Goal: Task Accomplishment & Management: Complete application form

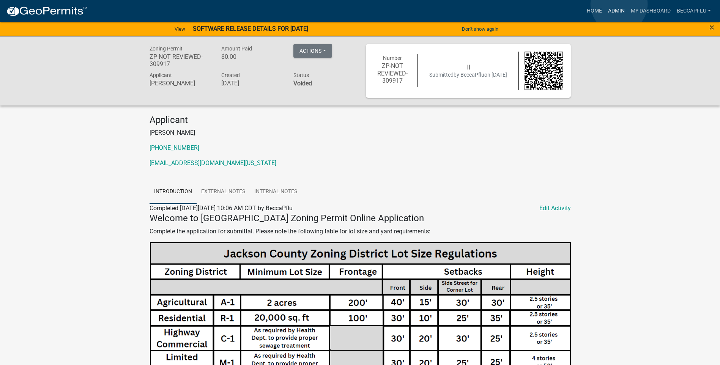
click at [617, 10] on link "Admin" at bounding box center [616, 11] width 23 height 14
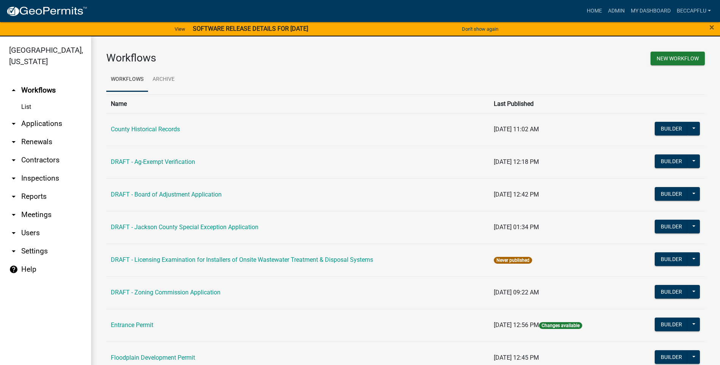
click at [50, 115] on link "arrow_drop_down Applications" at bounding box center [45, 124] width 91 height 18
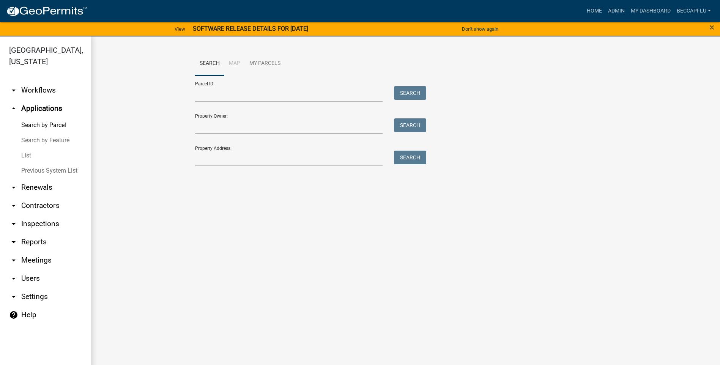
click at [26, 148] on link "List" at bounding box center [45, 155] width 91 height 15
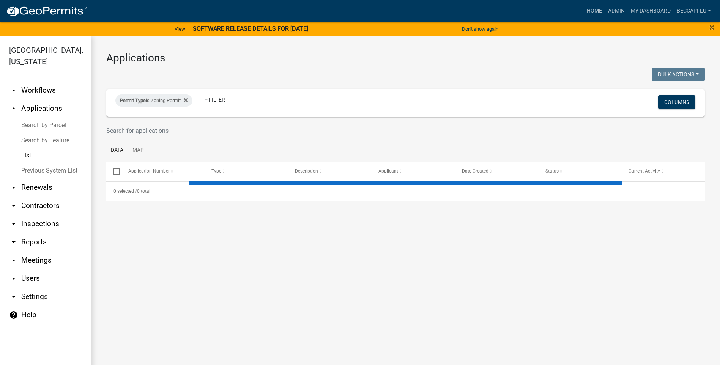
select select "3: 100"
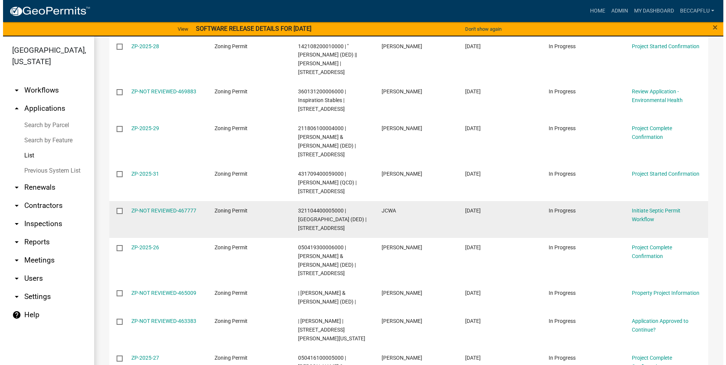
scroll to position [237, 0]
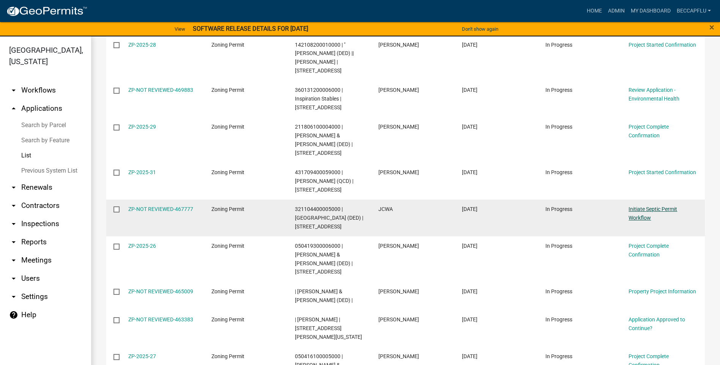
click at [644, 206] on link "Initiate Septic Permit Workflow" at bounding box center [653, 213] width 49 height 15
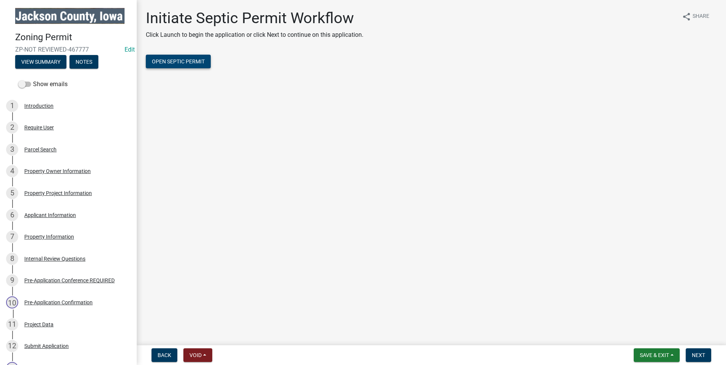
click at [191, 61] on span "Open Septic Permit" at bounding box center [178, 61] width 53 height 6
click at [54, 169] on div "Property Owner Information" at bounding box center [57, 171] width 66 height 5
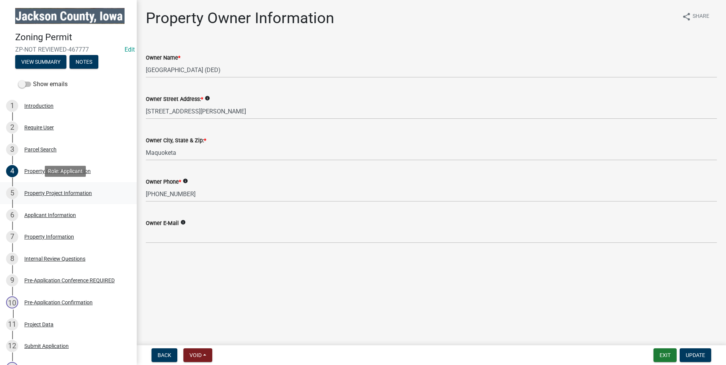
click at [66, 191] on div "Property Project Information" at bounding box center [58, 193] width 68 height 5
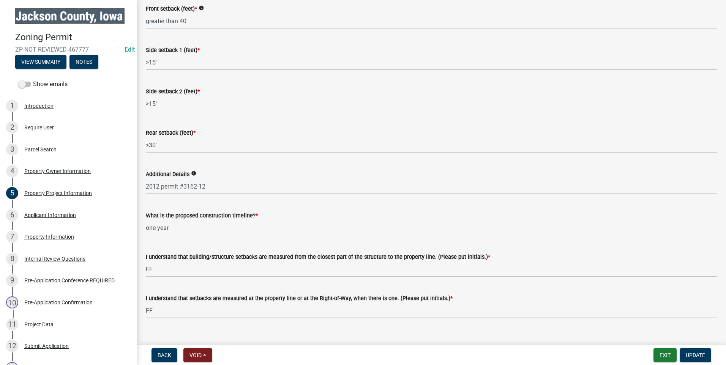
scroll to position [1185, 0]
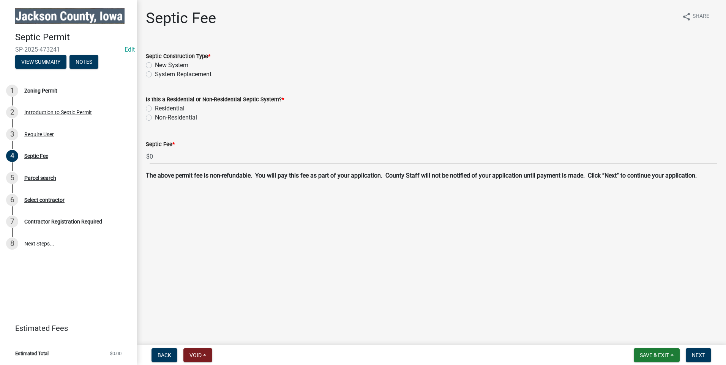
click at [155, 74] on label "System Replacement" at bounding box center [183, 74] width 57 height 9
click at [155, 74] on input "System Replacement" at bounding box center [157, 72] width 5 height 5
radio input "true"
click at [155, 116] on label "Non-Residential" at bounding box center [176, 117] width 42 height 9
click at [155, 116] on input "Non-Residential" at bounding box center [157, 115] width 5 height 5
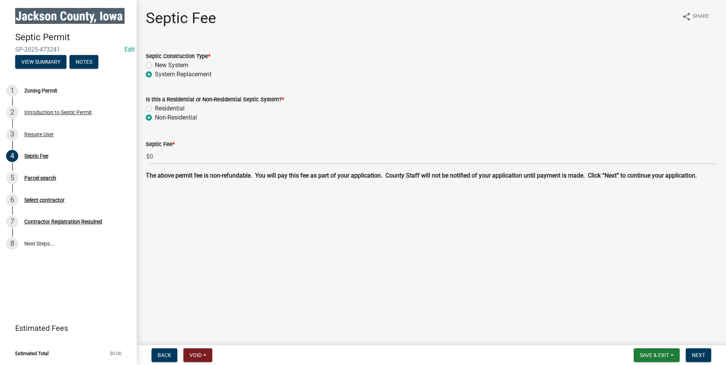
radio input "true"
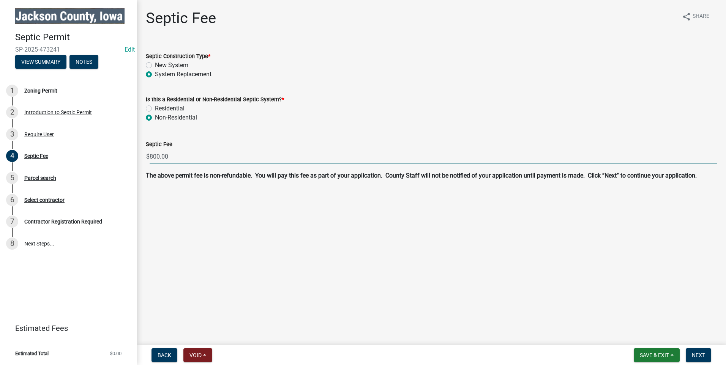
drag, startPoint x: 178, startPoint y: 155, endPoint x: 140, endPoint y: 151, distance: 38.2
click at [140, 151] on div "Septic Fee $ 800.00" at bounding box center [431, 146] width 582 height 35
type input "0"
click at [697, 354] on span "Next" at bounding box center [698, 355] width 13 height 6
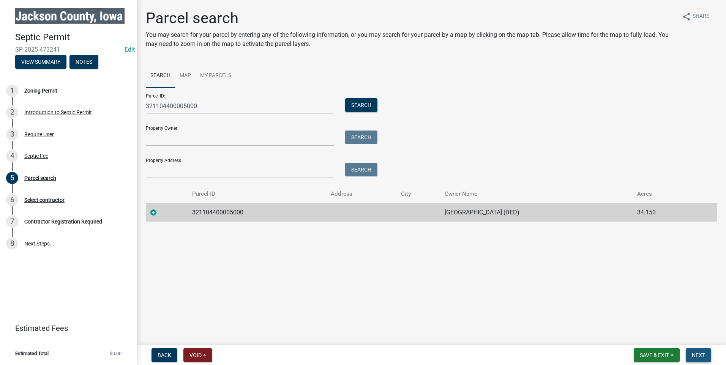
click at [695, 354] on span "Next" at bounding box center [698, 355] width 13 height 6
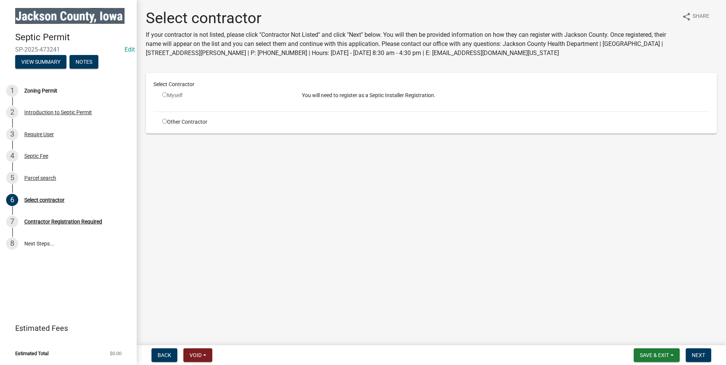
click at [164, 121] on input "radio" at bounding box center [164, 121] width 5 height 5
radio input "true"
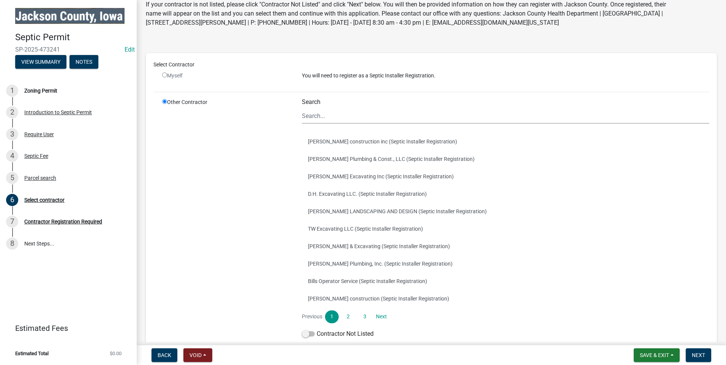
scroll to position [73, 0]
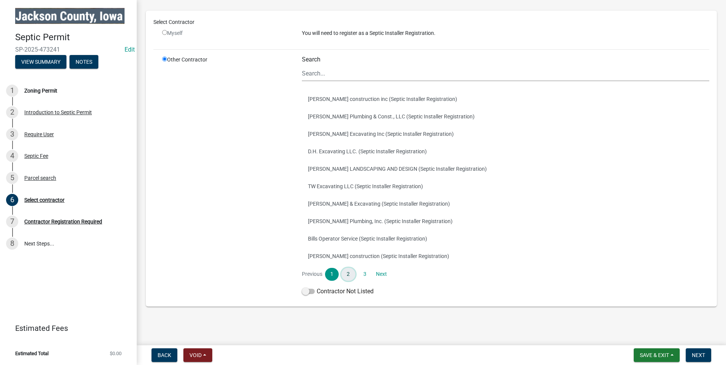
click at [348, 274] on link "2" at bounding box center [348, 274] width 14 height 13
click at [364, 275] on link "3" at bounding box center [365, 274] width 14 height 13
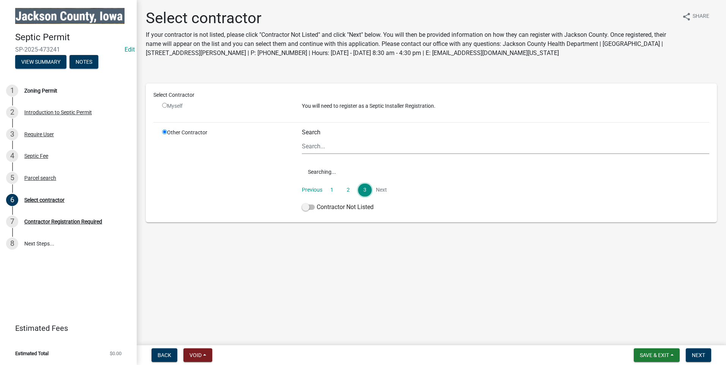
scroll to position [0, 0]
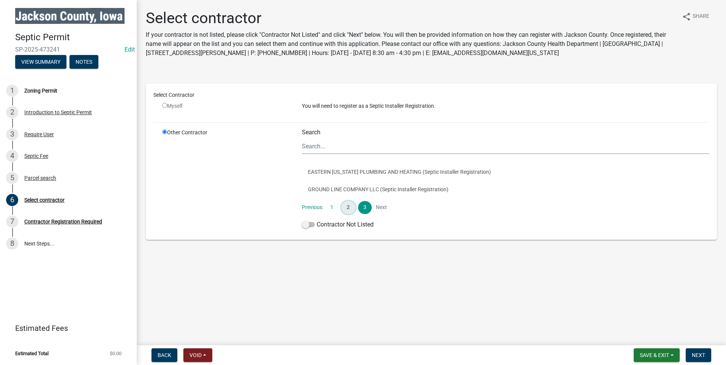
click at [347, 203] on link "2" at bounding box center [348, 207] width 14 height 13
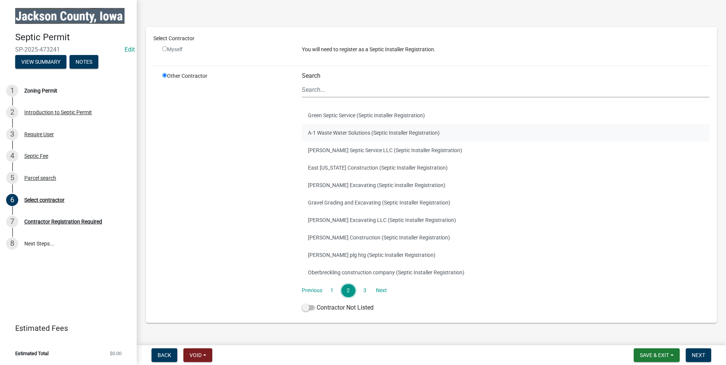
scroll to position [57, 0]
click at [332, 287] on link "1" at bounding box center [332, 290] width 14 height 13
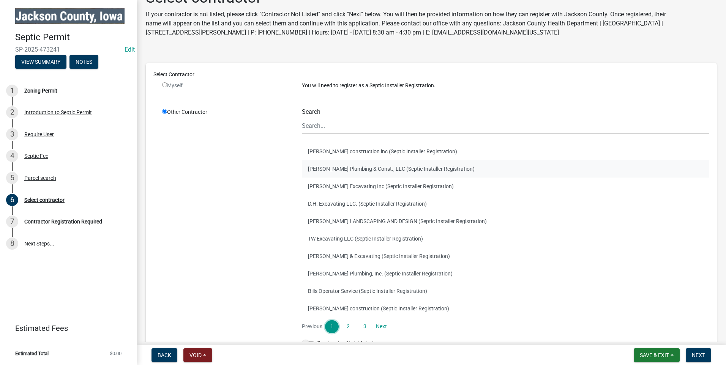
scroll to position [38, 0]
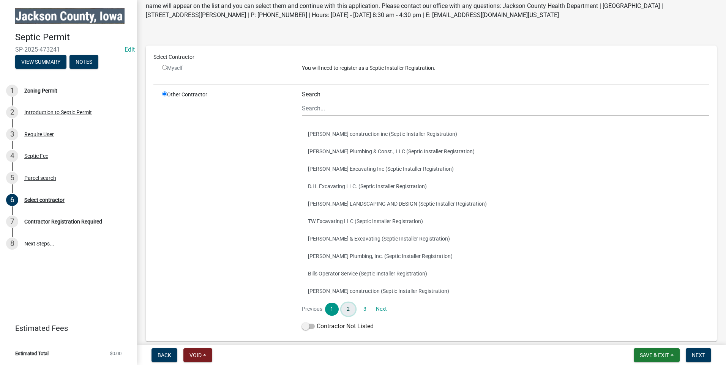
click at [346, 311] on link "2" at bounding box center [348, 309] width 14 height 13
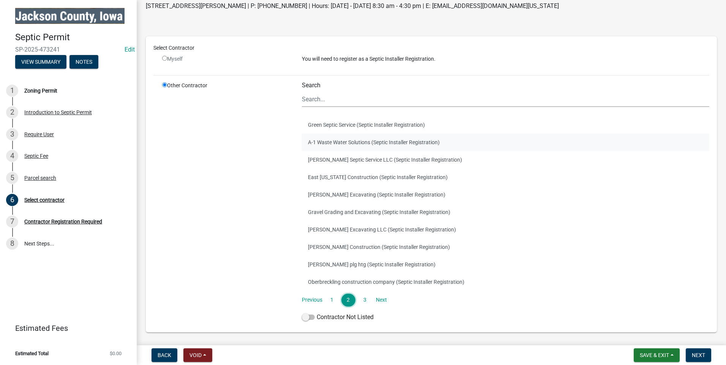
scroll to position [47, 0]
click at [364, 301] on link "3" at bounding box center [365, 300] width 14 height 13
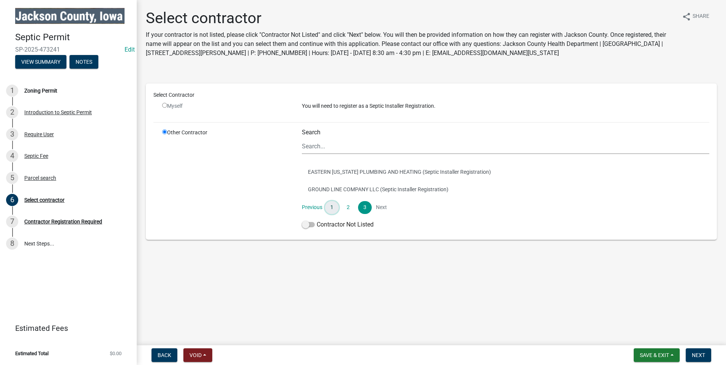
click at [332, 206] on link "1" at bounding box center [332, 207] width 14 height 13
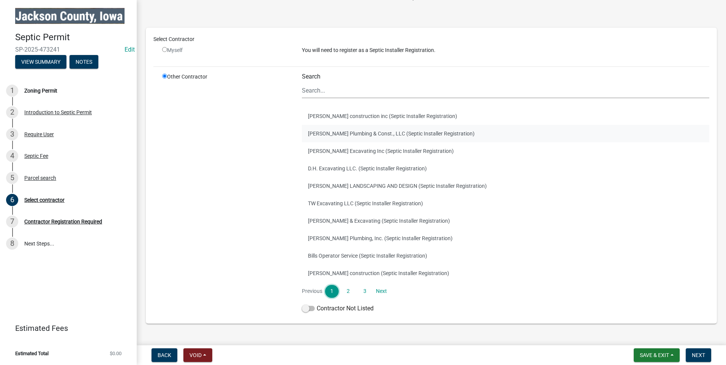
scroll to position [57, 0]
drag, startPoint x: 346, startPoint y: 90, endPoint x: 362, endPoint y: 94, distance: 16.6
click at [346, 90] on input "Search" at bounding box center [505, 90] width 407 height 16
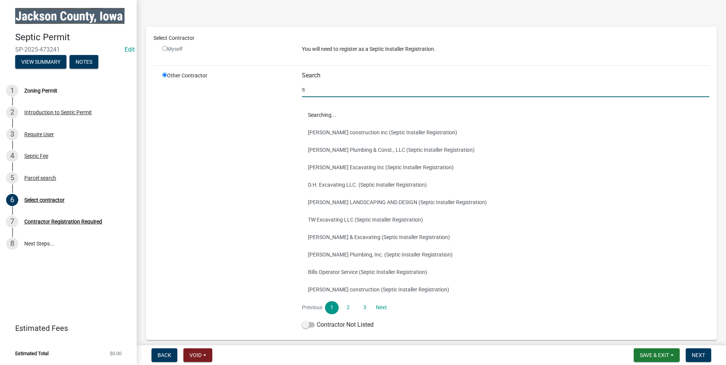
scroll to position [0, 0]
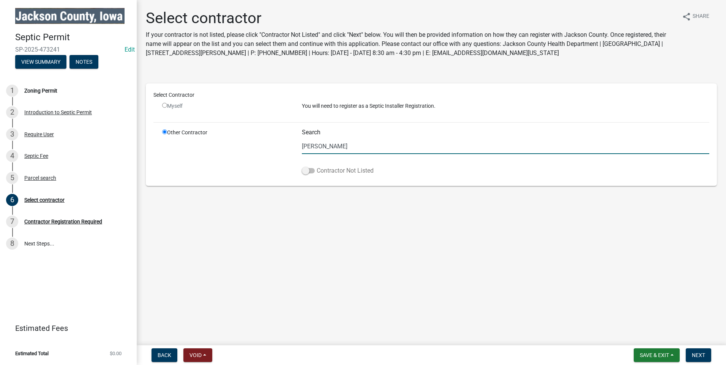
type input "[PERSON_NAME]"
click at [313, 169] on span at bounding box center [308, 170] width 13 height 5
click at [317, 166] on input "Contractor Not Listed" at bounding box center [317, 166] width 0 height 0
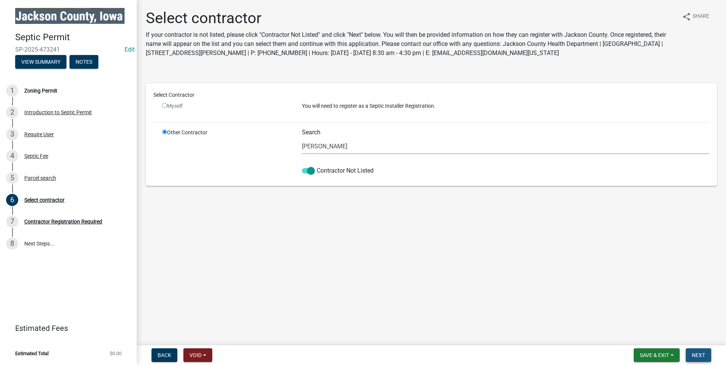
click at [699, 355] on span "Next" at bounding box center [698, 355] width 13 height 6
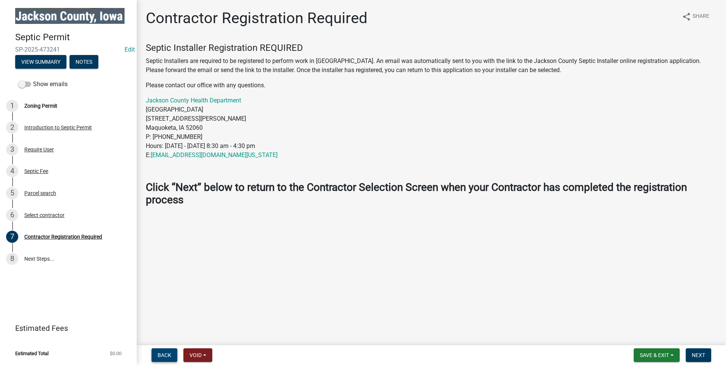
click at [163, 352] on span "Back" at bounding box center [165, 355] width 14 height 6
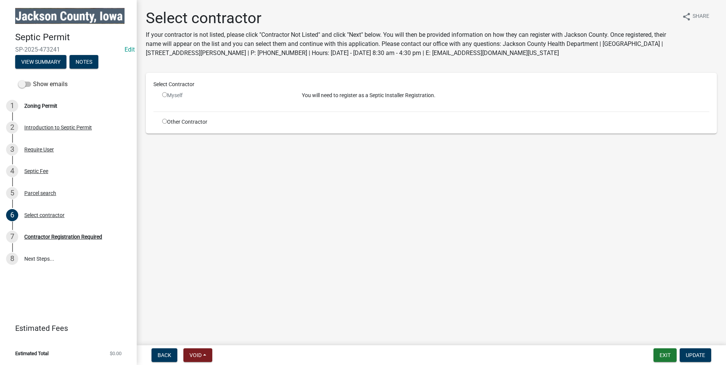
click at [164, 120] on input "radio" at bounding box center [164, 121] width 5 height 5
radio input "true"
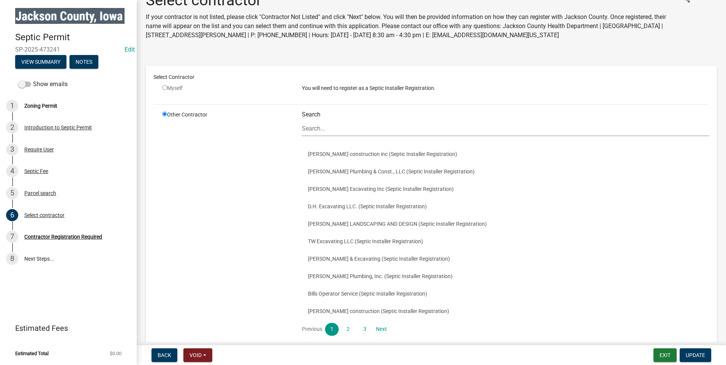
scroll to position [28, 0]
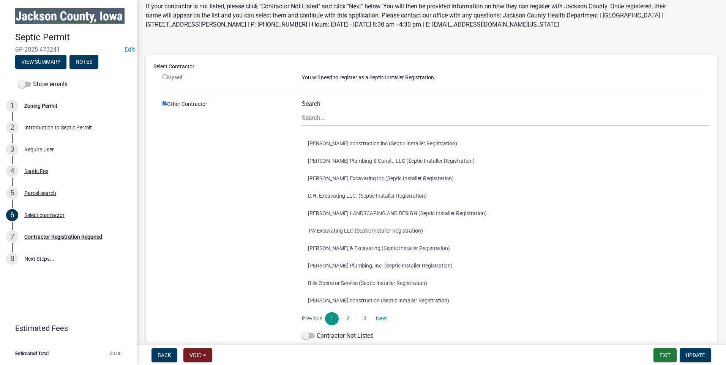
click at [164, 76] on input "radio" at bounding box center [164, 76] width 5 height 5
radio input "false"
radio input "true"
click at [162, 75] on div "Myself" at bounding box center [226, 81] width 140 height 14
click at [167, 76] on input "radio" at bounding box center [164, 76] width 5 height 5
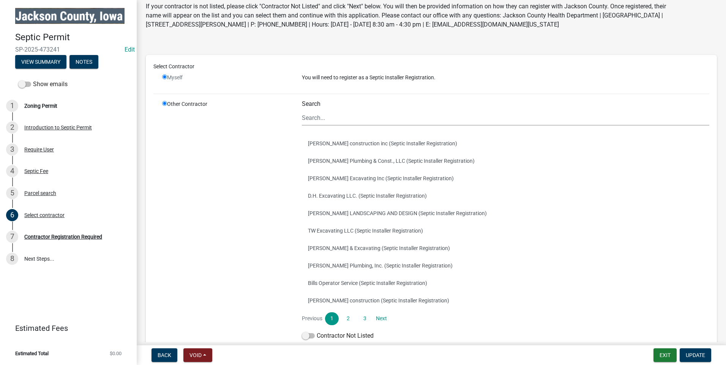
radio input "false"
radio input "true"
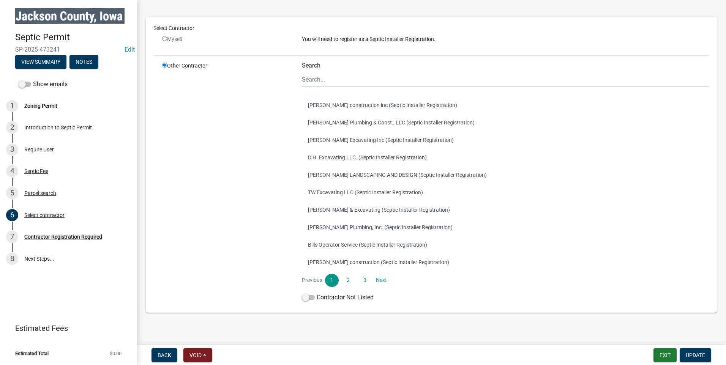
scroll to position [73, 0]
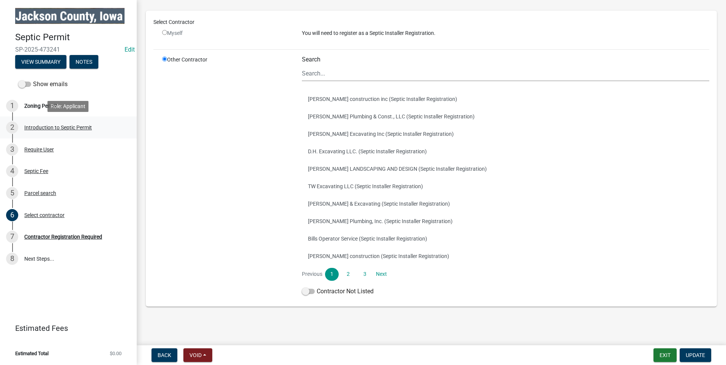
click at [61, 128] on div "Introduction to Septic Permit" at bounding box center [58, 127] width 68 height 5
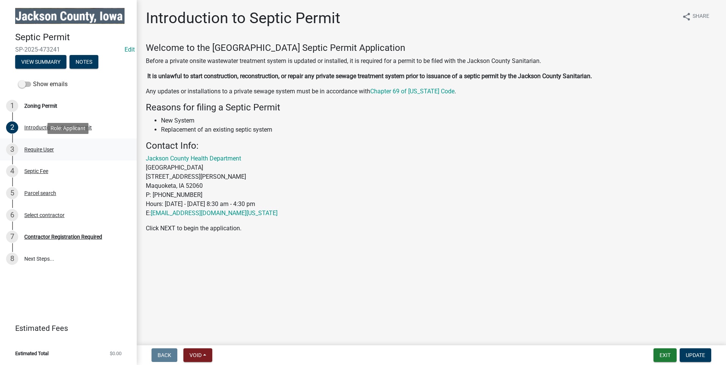
click at [38, 148] on div "Require User" at bounding box center [39, 149] width 30 height 5
